Goal: Transaction & Acquisition: Purchase product/service

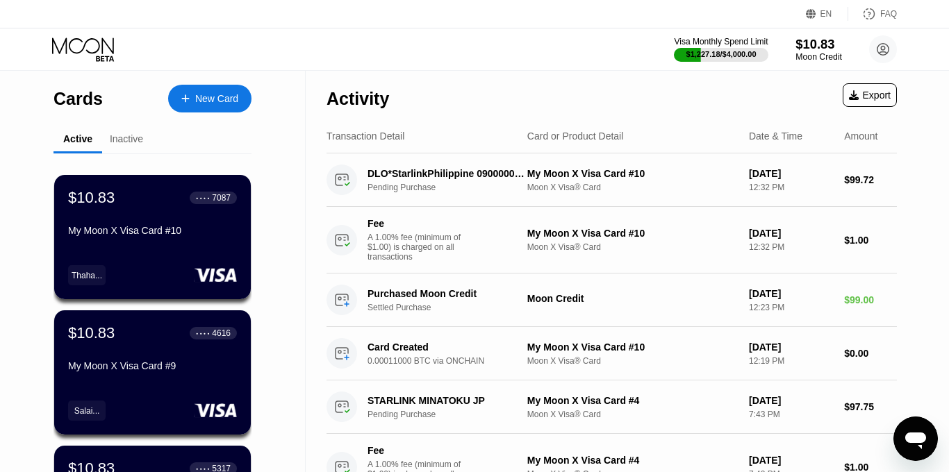
click at [801, 52] on div "Moon Credit" at bounding box center [819, 57] width 47 height 10
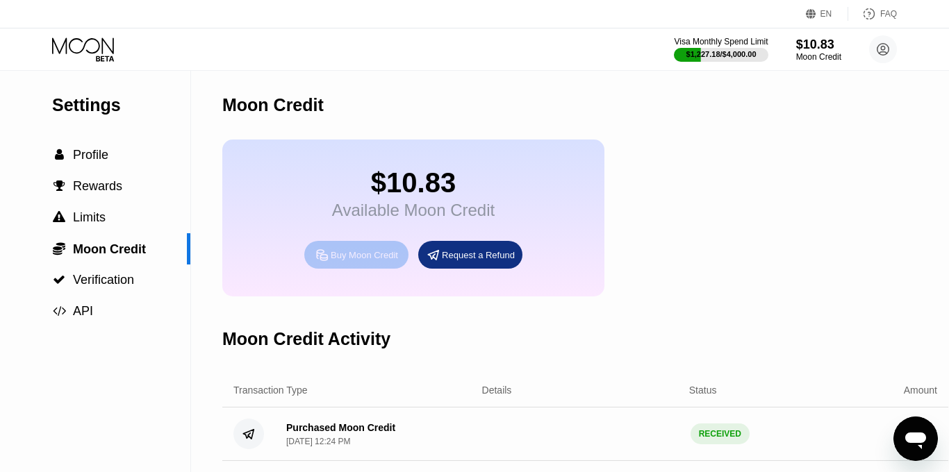
click at [358, 259] on div "Buy Moon Credit" at bounding box center [364, 255] width 67 height 12
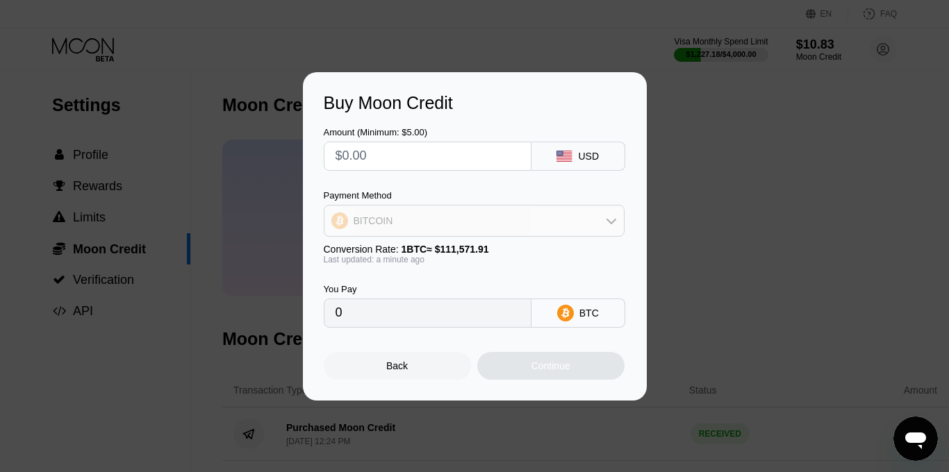
click at [486, 224] on div "BITCOIN" at bounding box center [473, 221] width 299 height 28
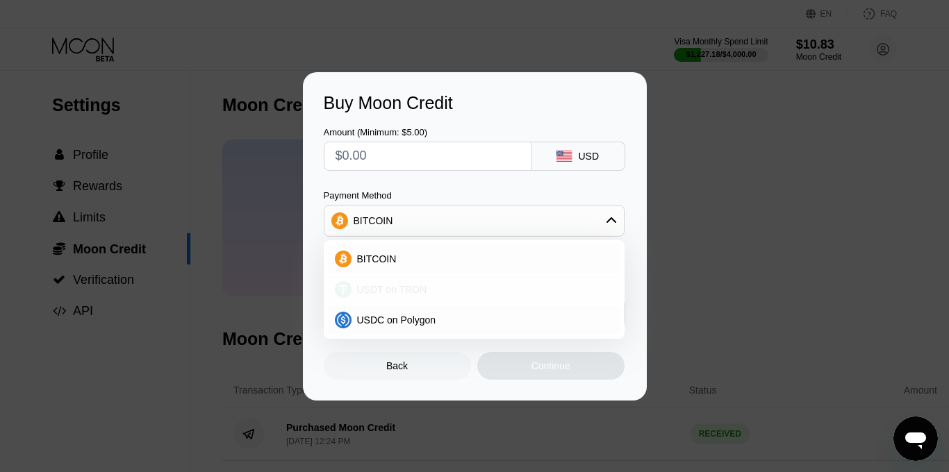
click at [447, 285] on div "USDT on TRON" at bounding box center [483, 289] width 262 height 11
type input "0.00"
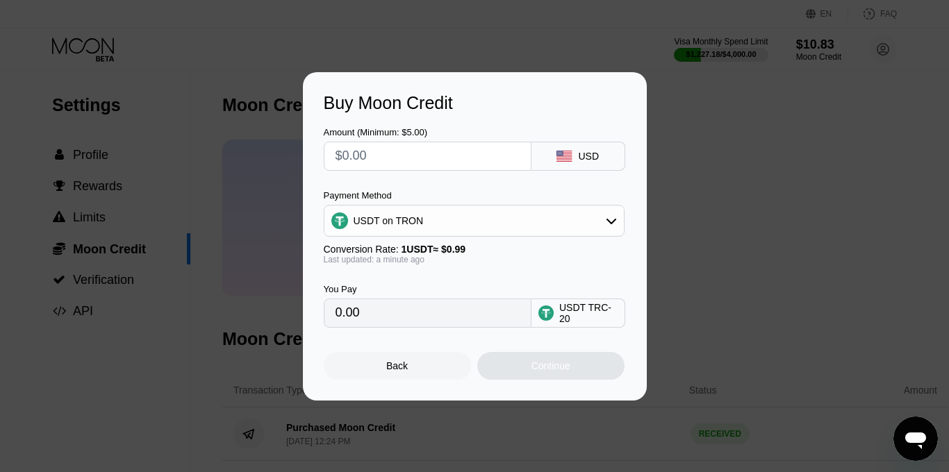
click at [444, 154] on input "text" at bounding box center [428, 156] width 184 height 28
type input "$9"
type input "9.09"
type input "$93"
type input "93.94"
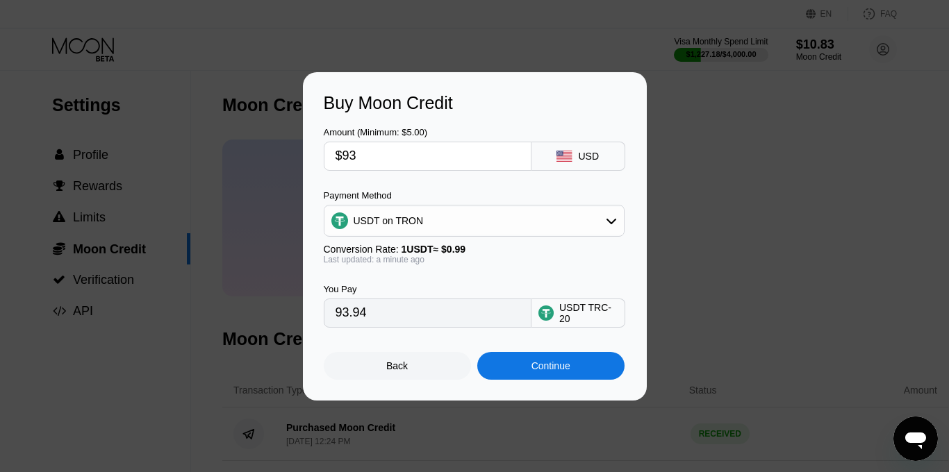
type input "$93"
click at [577, 361] on div "Continue" at bounding box center [550, 366] width 147 height 28
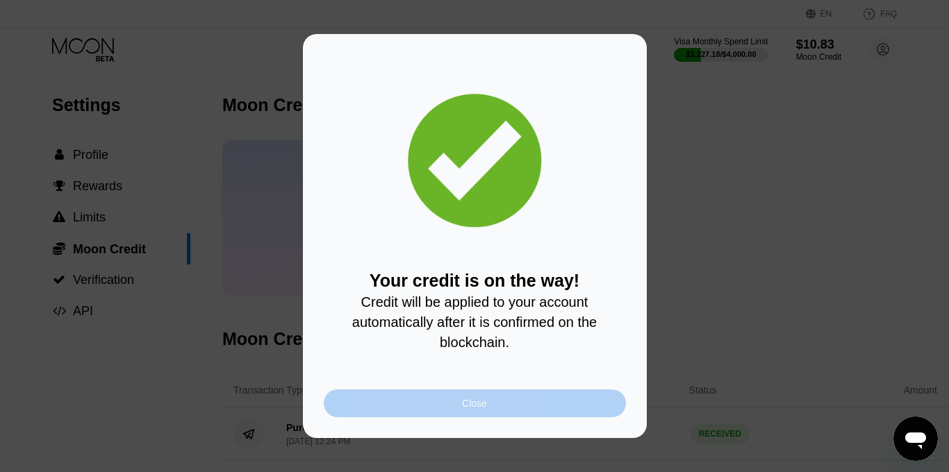
click at [566, 408] on div "Close" at bounding box center [475, 404] width 302 height 28
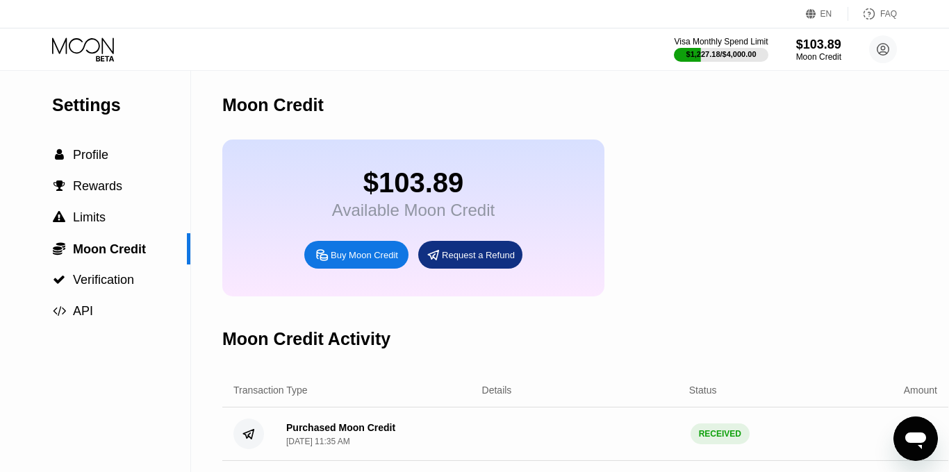
click at [389, 92] on div "Moon Credit" at bounding box center [585, 105] width 726 height 69
click at [286, 33] on div "Visa Monthly Spend Limit $1,227.18 / $4,000.00 $103.89 Moon Credit Lay Kyaw dea…" at bounding box center [474, 49] width 949 height 42
click at [279, 12] on div "EN Language Select an item Save FAQ" at bounding box center [474, 14] width 949 height 28
